Goal: Find specific page/section: Find specific page/section

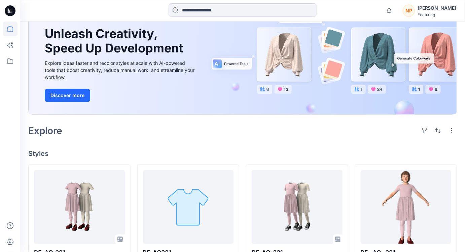
scroll to position [86, 0]
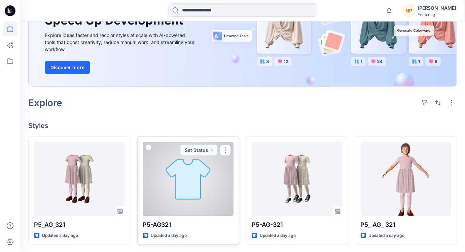
click at [209, 182] on div at bounding box center [188, 179] width 91 height 74
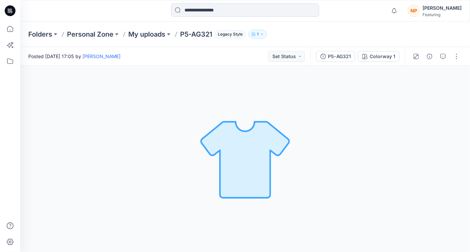
click at [315, 225] on div "Colorway 1 Loading... Material Properties Loading..." at bounding box center [244, 159] width 449 height 186
click at [384, 55] on div "Colorway 1" at bounding box center [382, 56] width 26 height 7
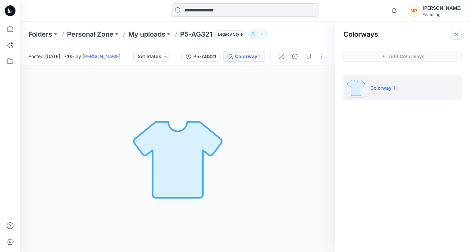
click at [452, 37] on button "button" at bounding box center [456, 34] width 11 height 11
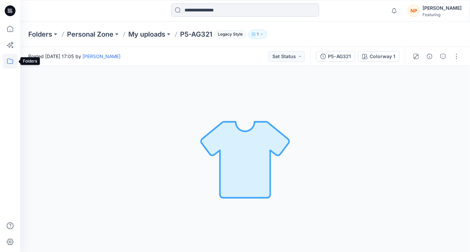
click at [11, 62] on icon at bounding box center [10, 61] width 15 height 15
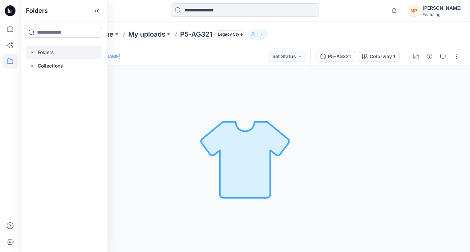
click at [46, 52] on div at bounding box center [64, 52] width 77 height 13
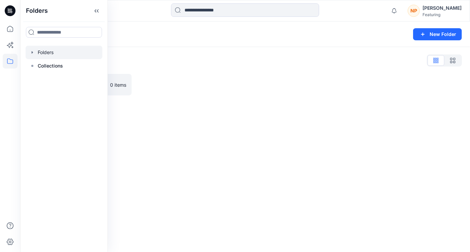
click at [142, 126] on div "Folders New Folder Folders List P5-AG321 0 items" at bounding box center [244, 137] width 449 height 231
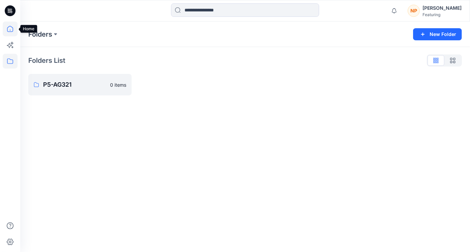
click at [11, 34] on icon at bounding box center [10, 29] width 15 height 15
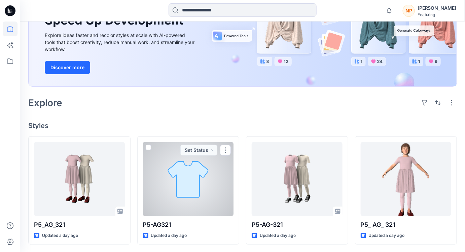
scroll to position [84, 0]
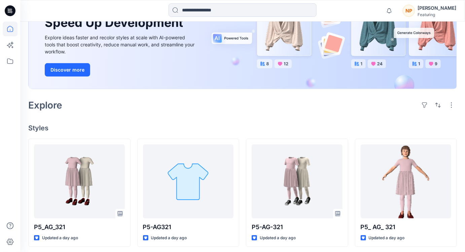
click at [338, 121] on div "Welcome back, [PERSON_NAME] New New Unleash Creativity, Speed Up Development Ex…" at bounding box center [242, 96] width 445 height 318
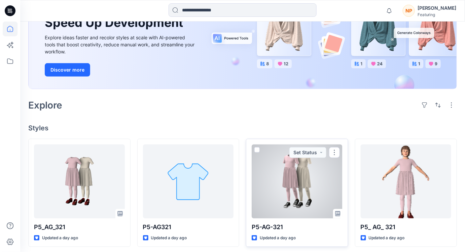
click at [286, 225] on p "P5-AG-321" at bounding box center [297, 227] width 91 height 9
click at [295, 193] on div at bounding box center [297, 182] width 91 height 74
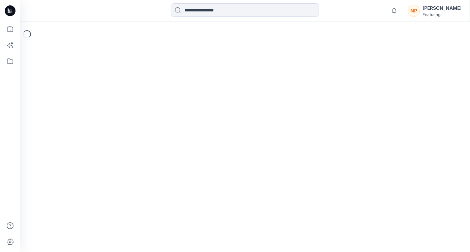
click at [295, 193] on div "Loading..." at bounding box center [244, 137] width 449 height 231
